Goal: Information Seeking & Learning: Compare options

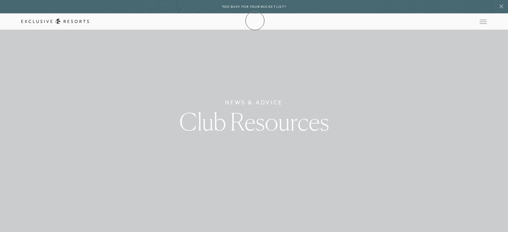
click at [90, 21] on icon at bounding box center [55, 22] width 68 height 6
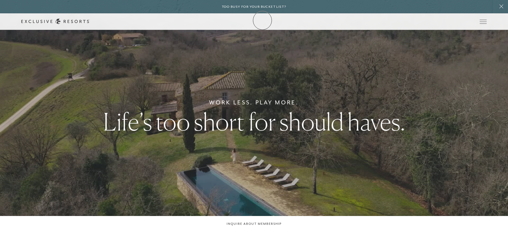
click at [90, 20] on icon at bounding box center [55, 22] width 68 height 6
click at [90, 19] on icon at bounding box center [55, 22] width 68 height 6
click at [0, 0] on link "The Collection" at bounding box center [0, 0] width 0 height 0
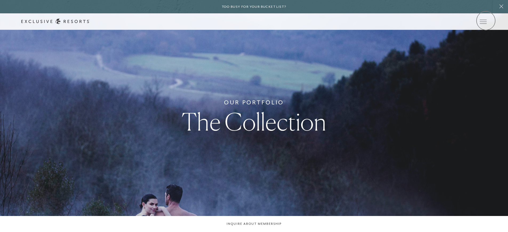
click at [0, 0] on icon at bounding box center [0, 0] width 0 height 0
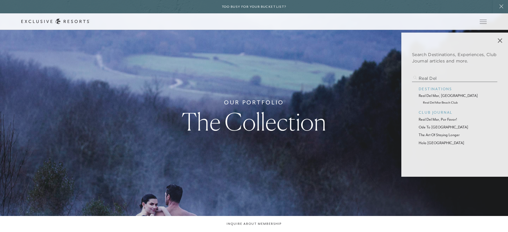
click at [437, 93] on p "real del mar, [GEOGRAPHIC_DATA]" at bounding box center [455, 96] width 72 height 6
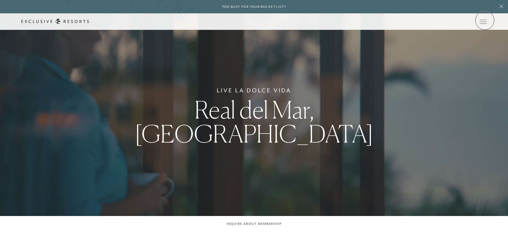
click at [0, 0] on icon at bounding box center [0, 0] width 0 height 0
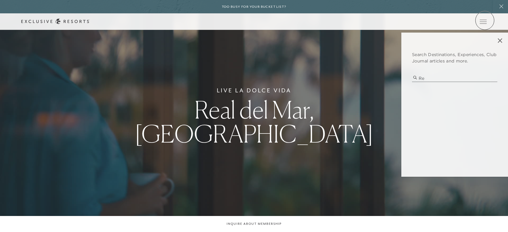
type input "r"
type input "c"
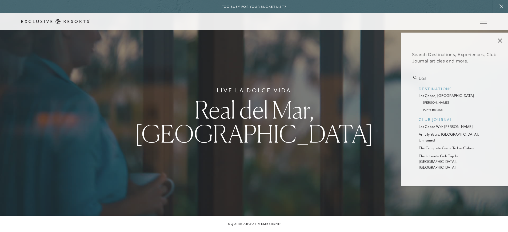
type input "los"
click at [429, 97] on p "los cabos, [GEOGRAPHIC_DATA]" at bounding box center [455, 96] width 72 height 6
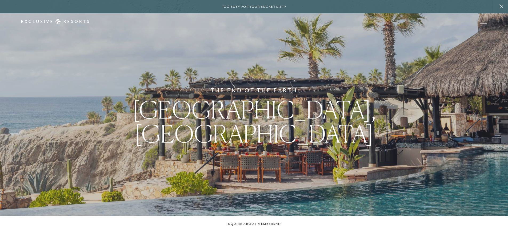
click at [314, 100] on div "The End of the Earth Los Cabos, [GEOGRAPHIC_DATA]" at bounding box center [254, 116] width 508 height 232
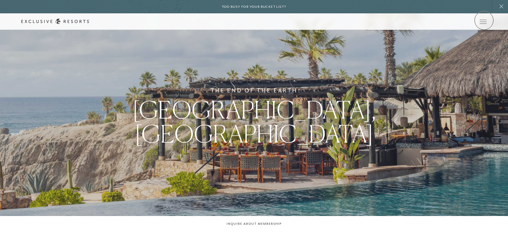
click at [0, 0] on icon at bounding box center [0, 0] width 0 height 0
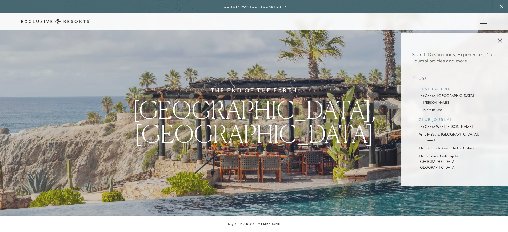
click at [430, 102] on p "[PERSON_NAME]" at bounding box center [455, 102] width 64 height 5
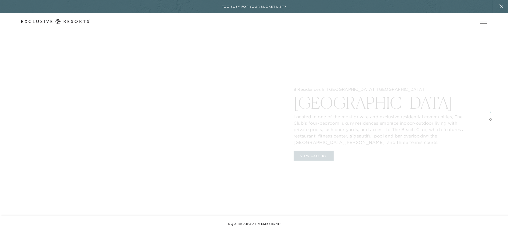
scroll to position [896, 0]
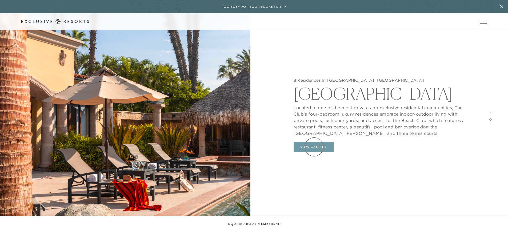
click at [314, 147] on button "View Gallery" at bounding box center [314, 147] width 40 height 10
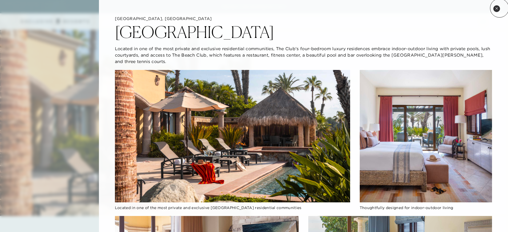
click at [499, 9] on button "Close quickview" at bounding box center [497, 8] width 7 height 7
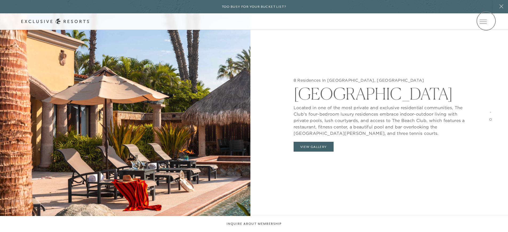
click at [0, 0] on icon at bounding box center [0, 0] width 0 height 0
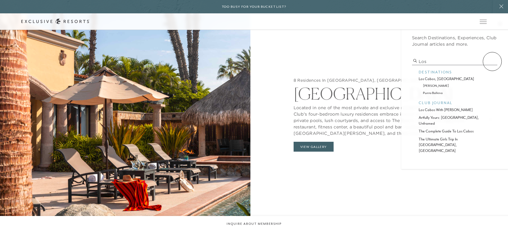
click at [492, 62] on input "los" at bounding box center [454, 61] width 85 height 7
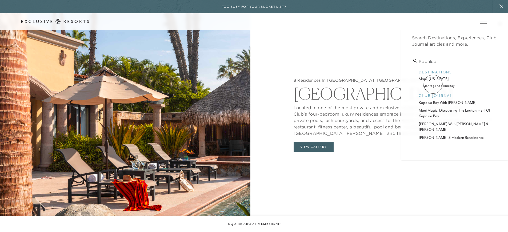
type input "kapalua"
click at [433, 84] on p "montage kapalua bay" at bounding box center [455, 85] width 64 height 5
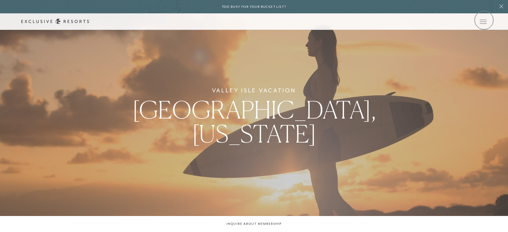
click at [0, 0] on icon at bounding box center [0, 0] width 0 height 0
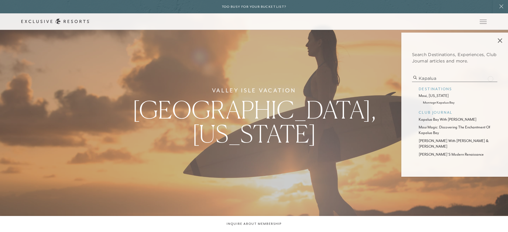
click at [492, 78] on input "kapalua" at bounding box center [454, 78] width 85 height 7
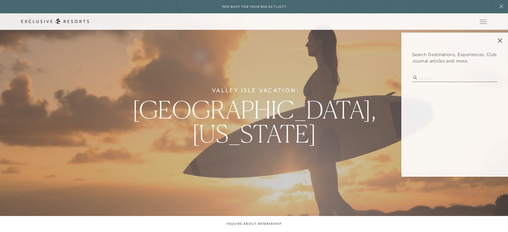
type input "s"
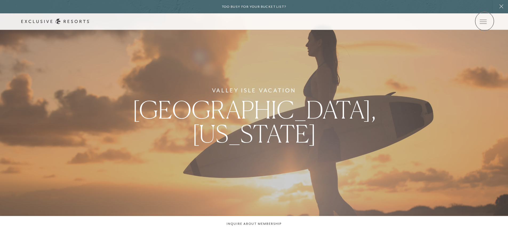
click at [0, 0] on icon at bounding box center [0, 0] width 0 height 0
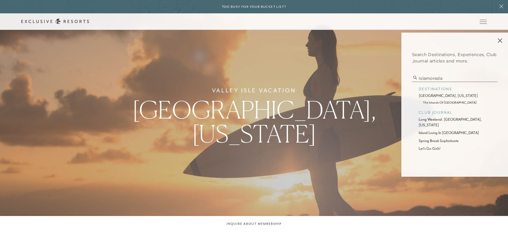
type input "islamorada"
click at [434, 95] on p "[GEOGRAPHIC_DATA], [US_STATE]" at bounding box center [455, 96] width 72 height 6
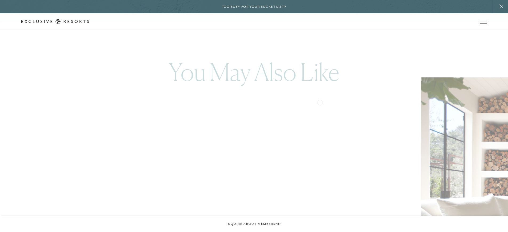
scroll to position [1119, 0]
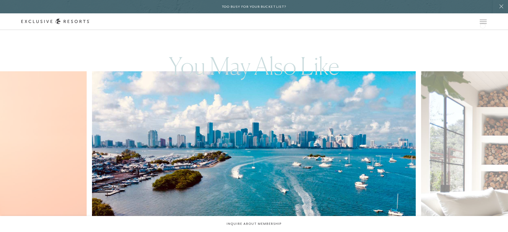
click at [0, 0] on div "Schedule a Meeting Get Started The Collection Residence Collection Experience C…" at bounding box center [0, 0] width 0 height 0
click at [0, 0] on icon at bounding box center [0, 0] width 0 height 0
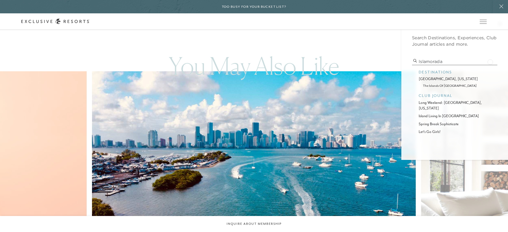
click at [491, 61] on input "islamorada" at bounding box center [454, 61] width 85 height 7
type input "[GEOGRAPHIC_DATA]"
click at [444, 80] on p "[GEOGRAPHIC_DATA], [US_STATE]" at bounding box center [455, 79] width 72 height 6
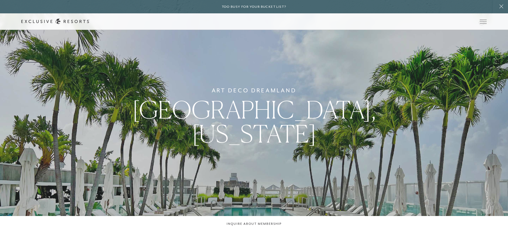
click at [0, 0] on div "Member Login" at bounding box center [0, 0] width 0 height 0
click at [0, 0] on icon at bounding box center [0, 0] width 0 height 0
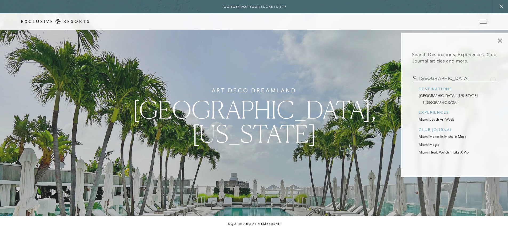
click at [492, 78] on input "[GEOGRAPHIC_DATA]" at bounding box center [454, 78] width 85 height 7
type input "mayakoba"
click at [444, 101] on p "rosewood mayakoba" at bounding box center [455, 102] width 64 height 5
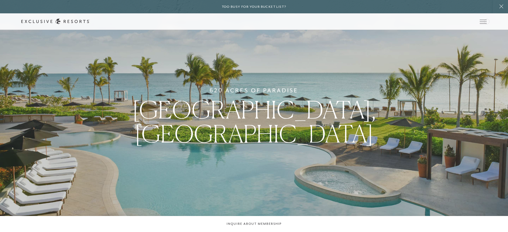
click at [487, 21] on div "Schedule a Meeting Get Started Visit home page Member Login Schedule a Meeting …" at bounding box center [254, 21] width 508 height 17
click at [0, 0] on icon at bounding box center [0, 0] width 0 height 0
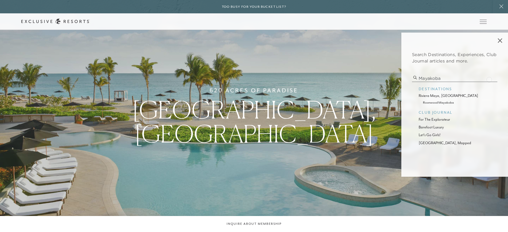
click at [490, 79] on input "mayakoba" at bounding box center [454, 78] width 85 height 7
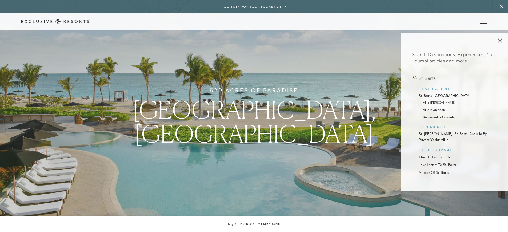
type input "st barts"
click at [439, 96] on p "st. barts, [GEOGRAPHIC_DATA]" at bounding box center [455, 96] width 72 height 6
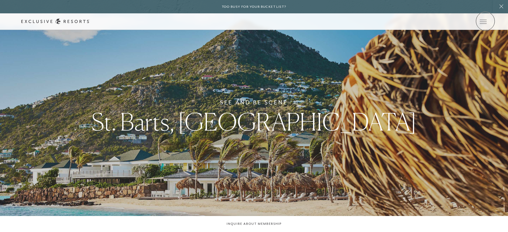
click at [0, 0] on icon at bounding box center [0, 0] width 0 height 0
click at [0, 0] on link at bounding box center [0, 0] width 0 height 0
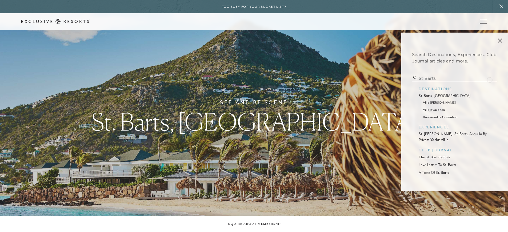
click at [490, 79] on input "st barts" at bounding box center [454, 78] width 85 height 7
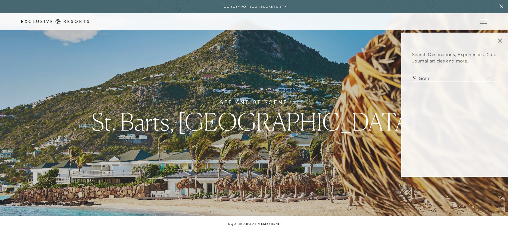
type input "grand"
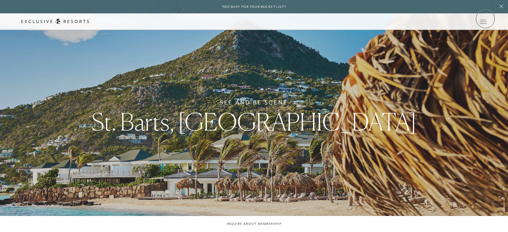
click at [0, 0] on icon at bounding box center [0, 0] width 0 height 0
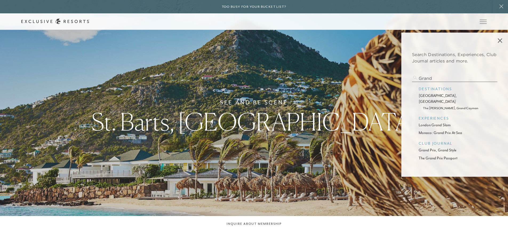
click at [454, 105] on p "the [PERSON_NAME], grand cayman" at bounding box center [455, 107] width 64 height 5
